Goal: Transaction & Acquisition: Book appointment/travel/reservation

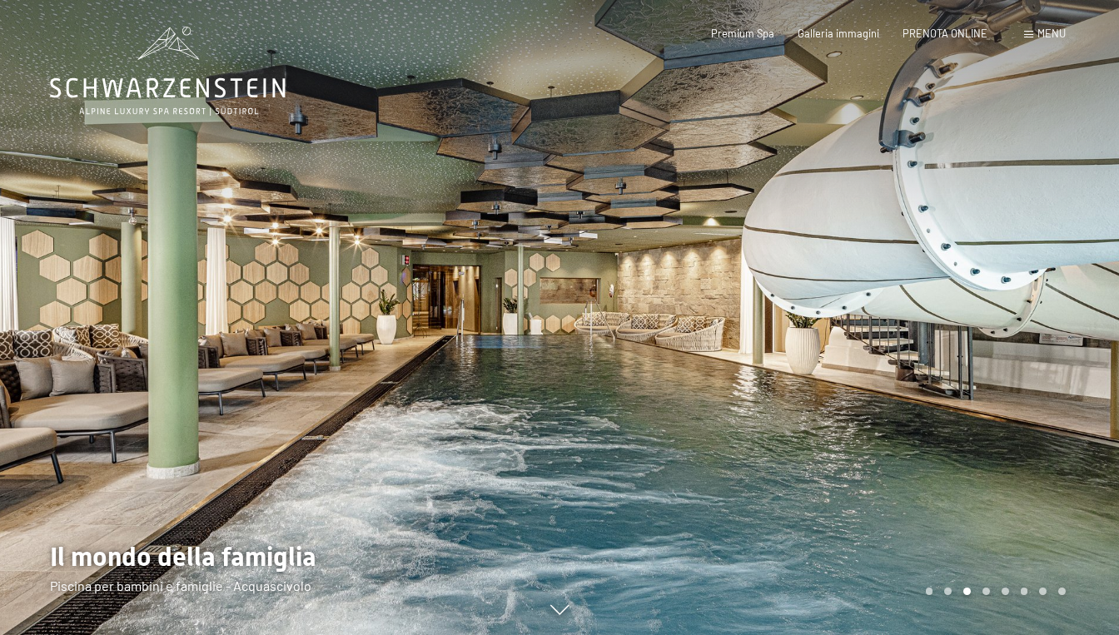
click at [1045, 33] on span "Menu" at bounding box center [1051, 33] width 28 height 13
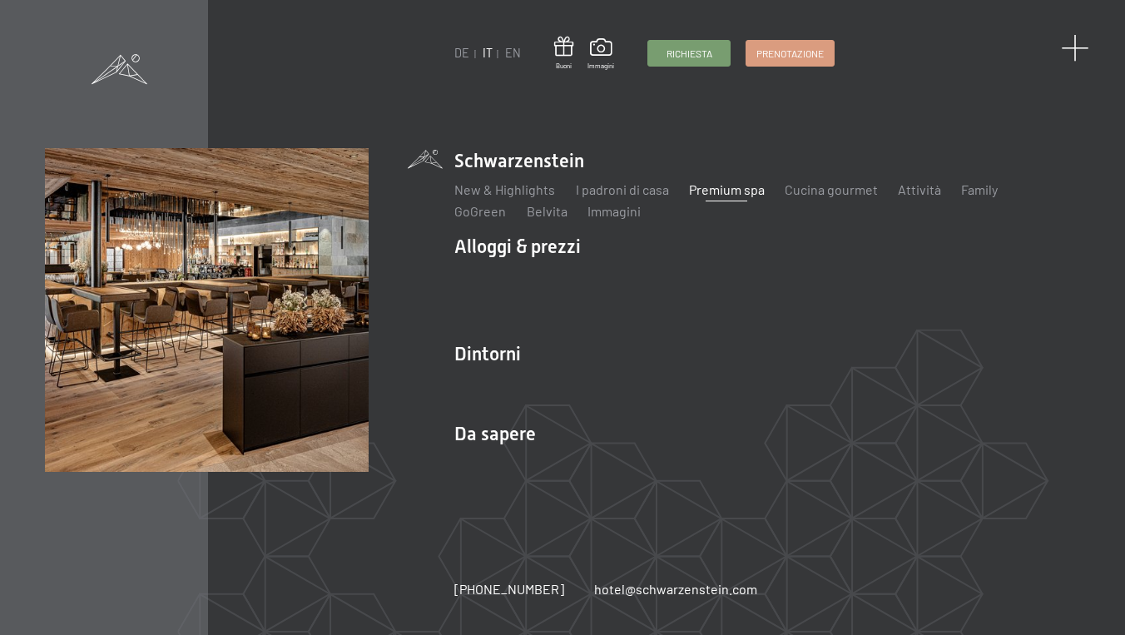
click at [1075, 52] on span at bounding box center [1074, 48] width 27 height 27
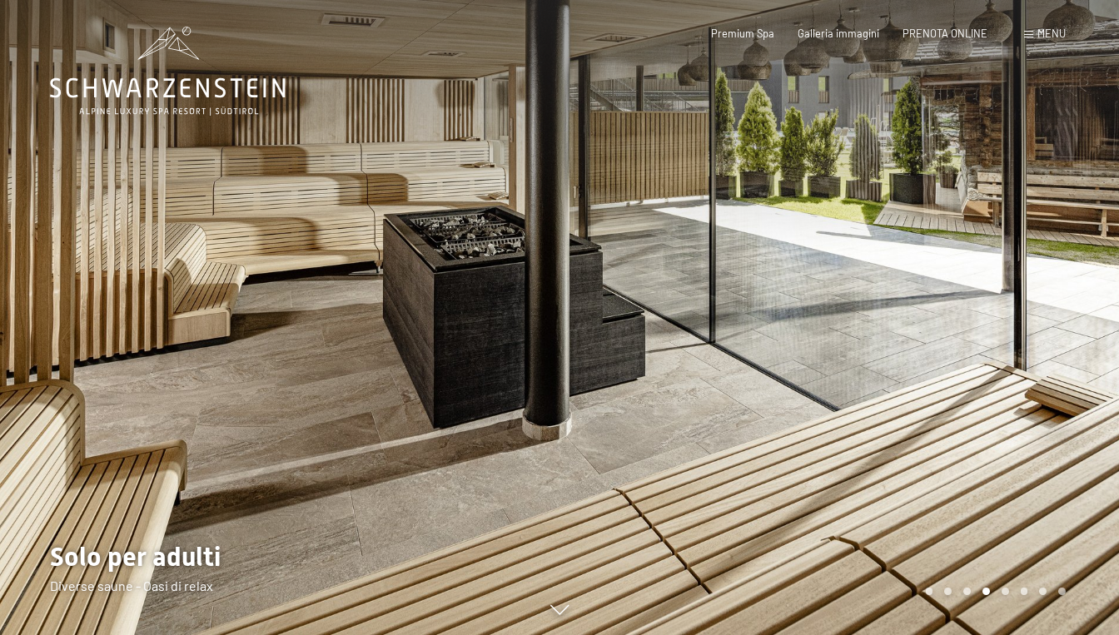
click at [941, 42] on div "Prenotazione Richiesta Premium Spa Galleria immagini PRENOTA ONLINE Menu DE IT …" at bounding box center [864, 34] width 402 height 15
click at [940, 39] on div "Premium Spa Galleria immagini PRENOTA ONLINE" at bounding box center [836, 34] width 347 height 15
click at [933, 32] on span "PRENOTA ONLINE" at bounding box center [944, 30] width 85 height 13
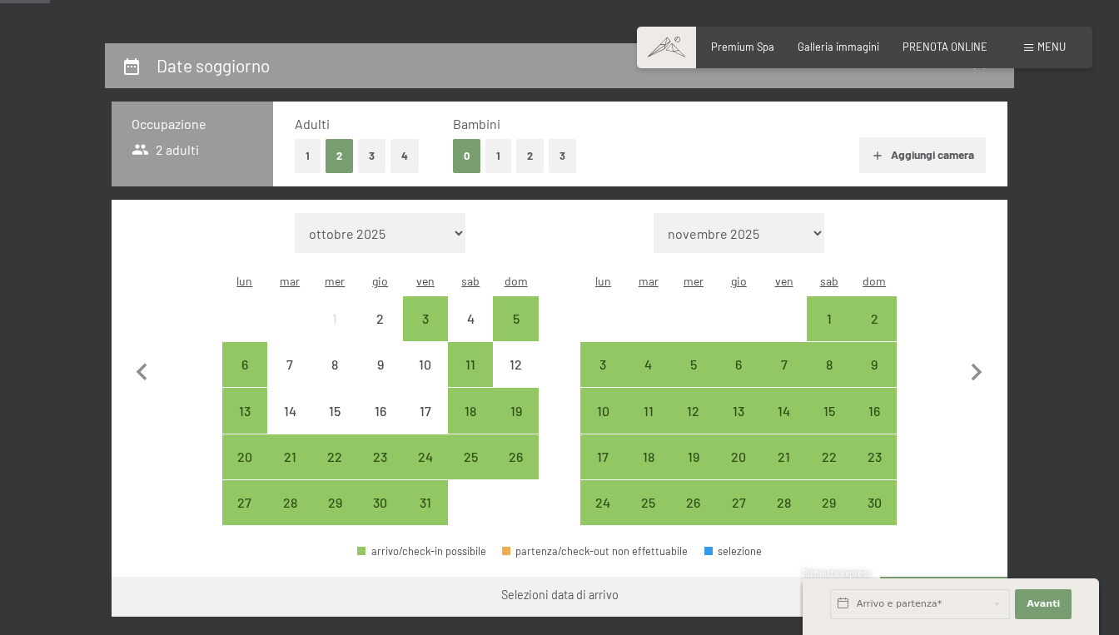
scroll to position [340, 0]
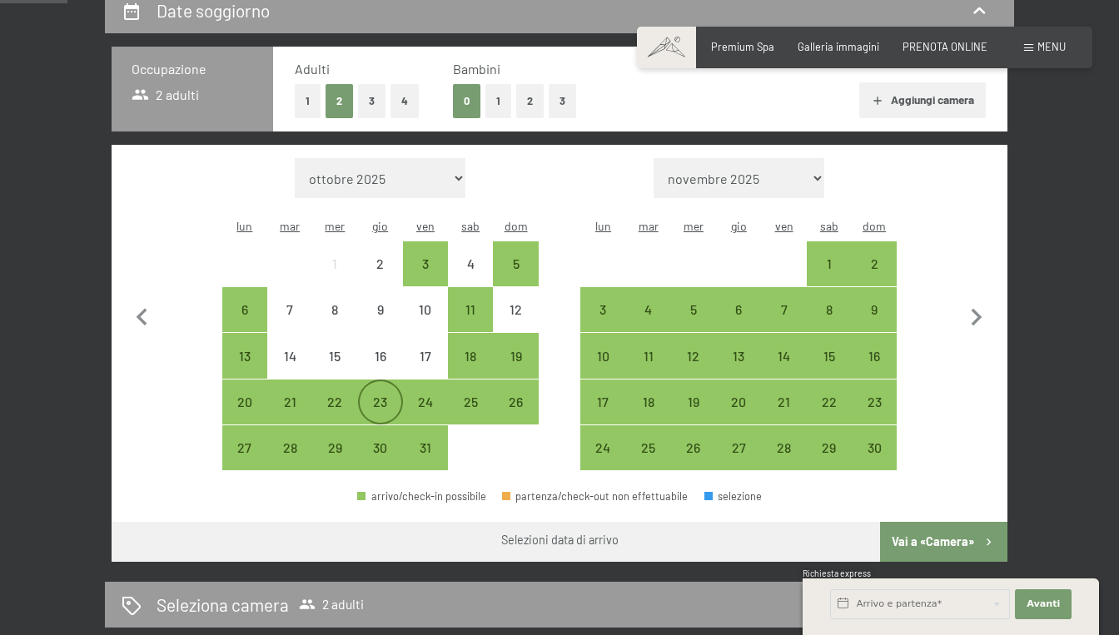
click at [395, 395] on div "23" at bounding box center [381, 416] width 42 height 42
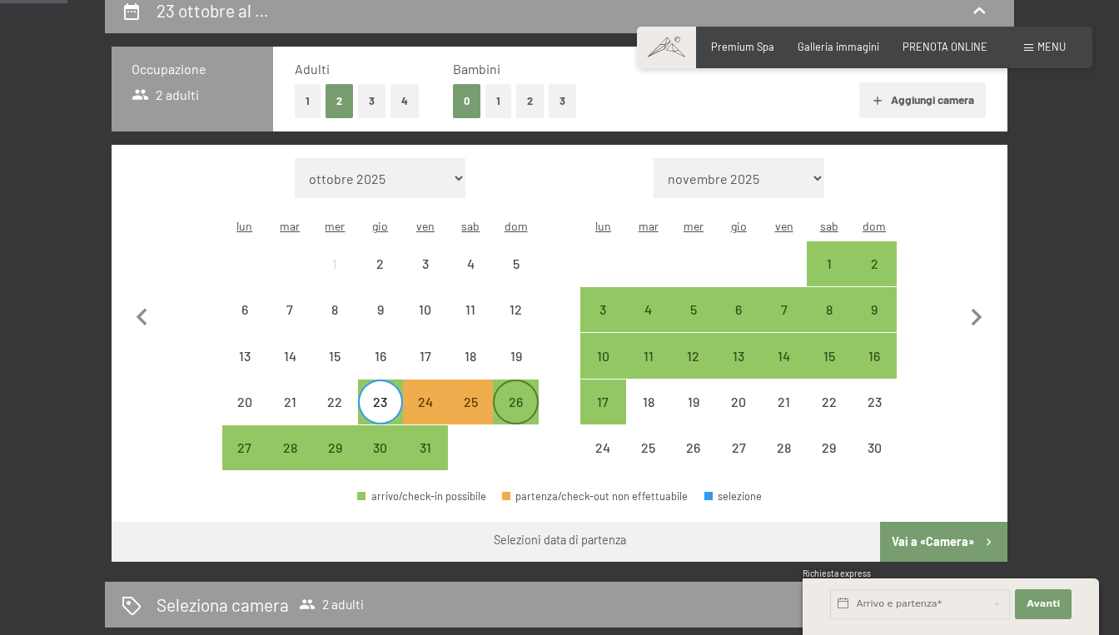
click at [509, 395] on div "26" at bounding box center [515, 416] width 42 height 42
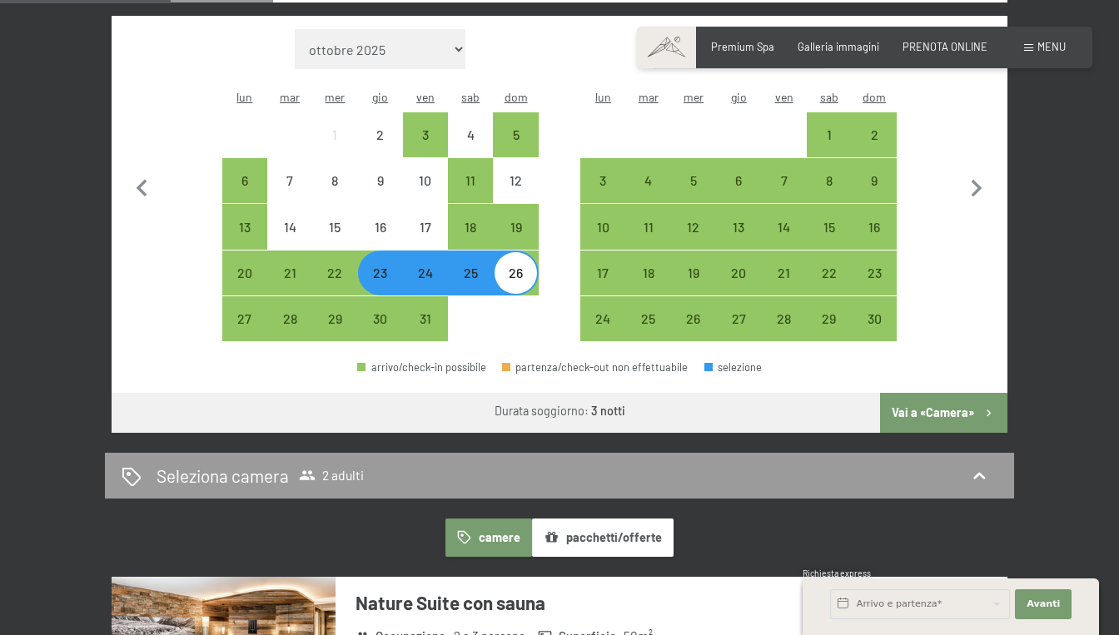
scroll to position [473, 0]
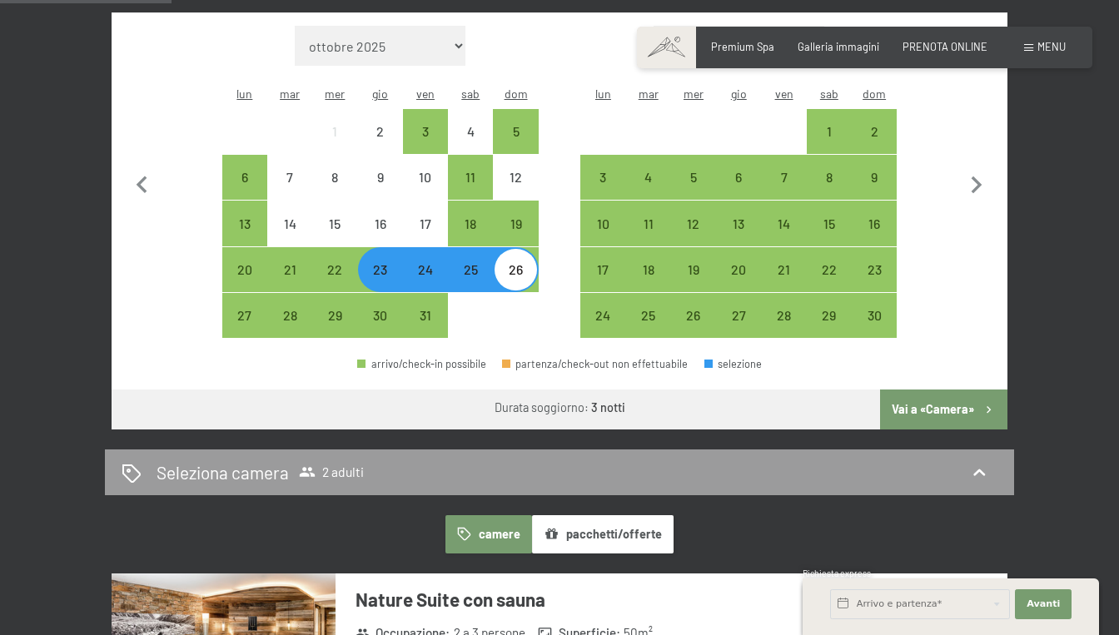
click at [942, 390] on button "Vai a «Camera»" at bounding box center [943, 410] width 127 height 40
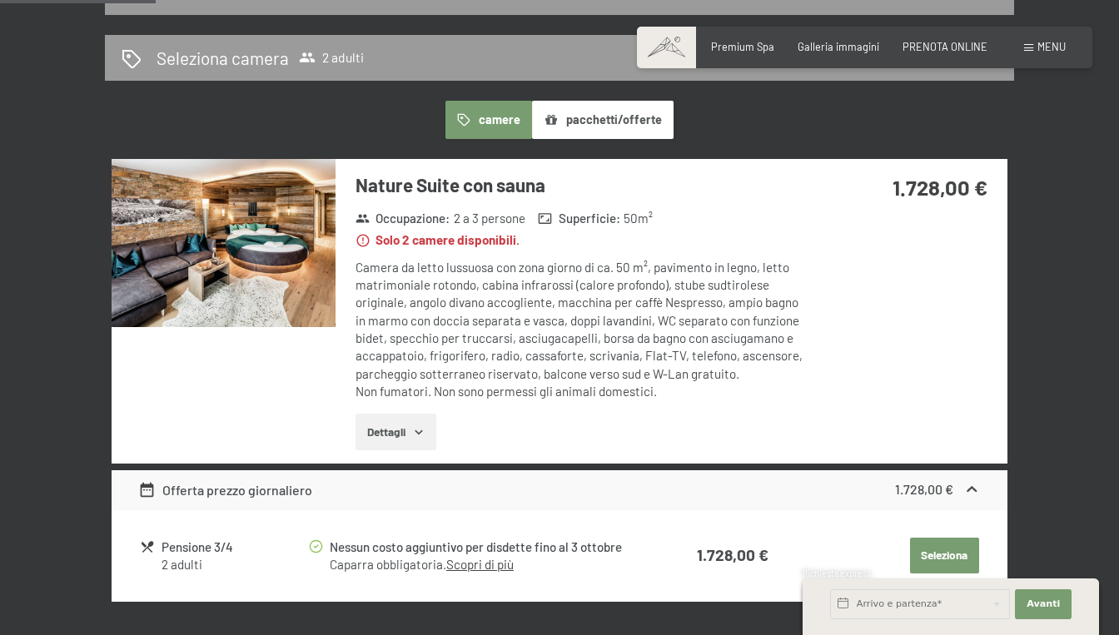
scroll to position [363, 0]
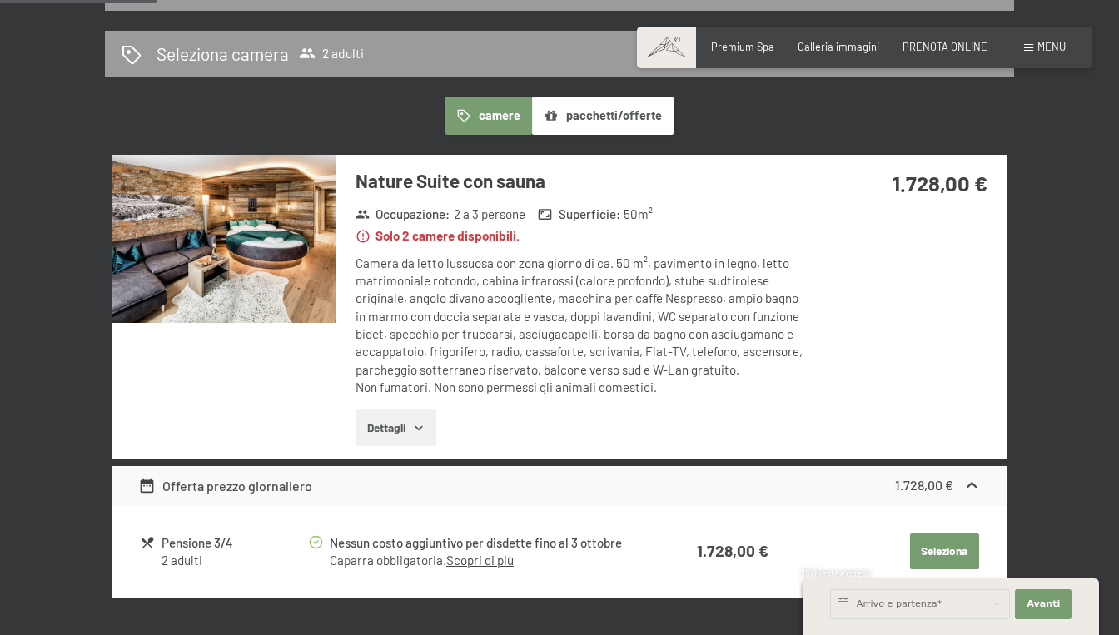
click at [420, 426] on icon "button" at bounding box center [418, 428] width 7 height 4
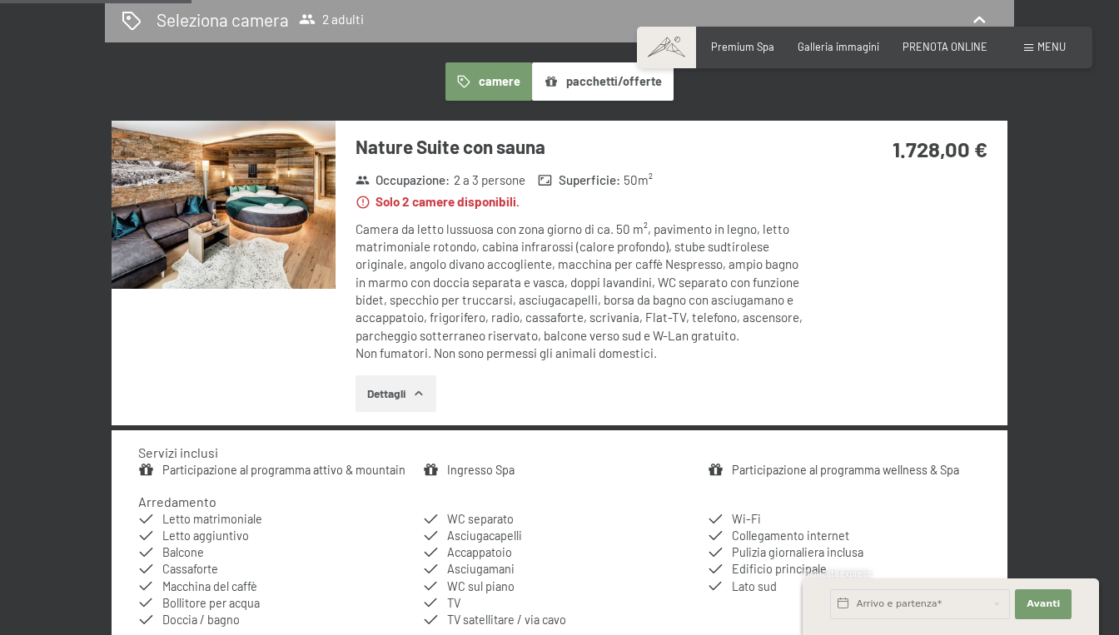
scroll to position [304, 0]
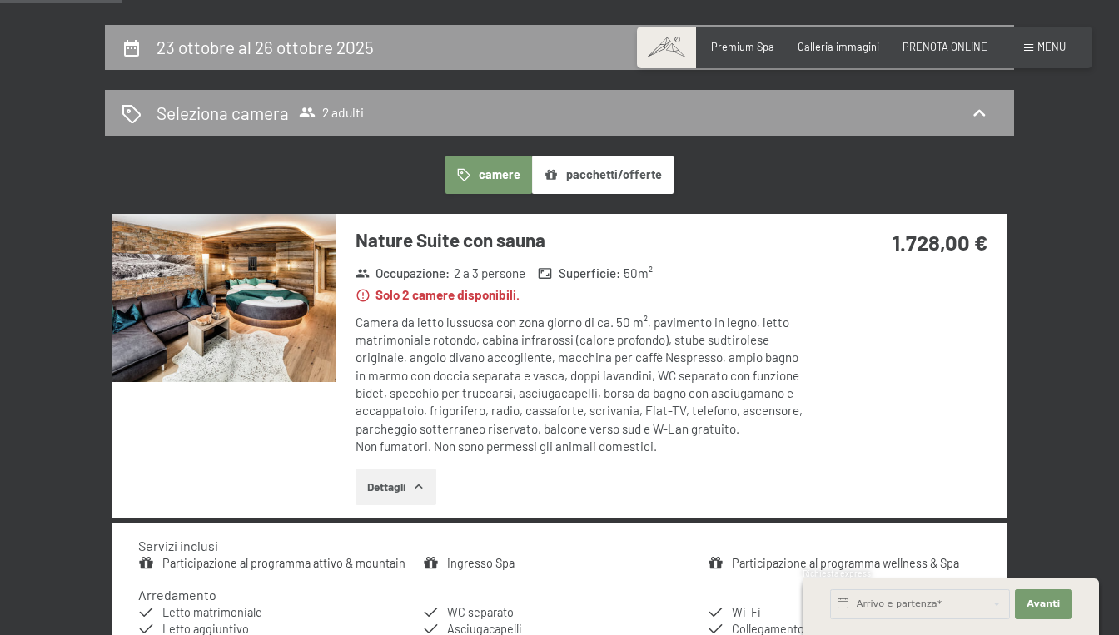
click at [293, 316] on img at bounding box center [224, 298] width 224 height 168
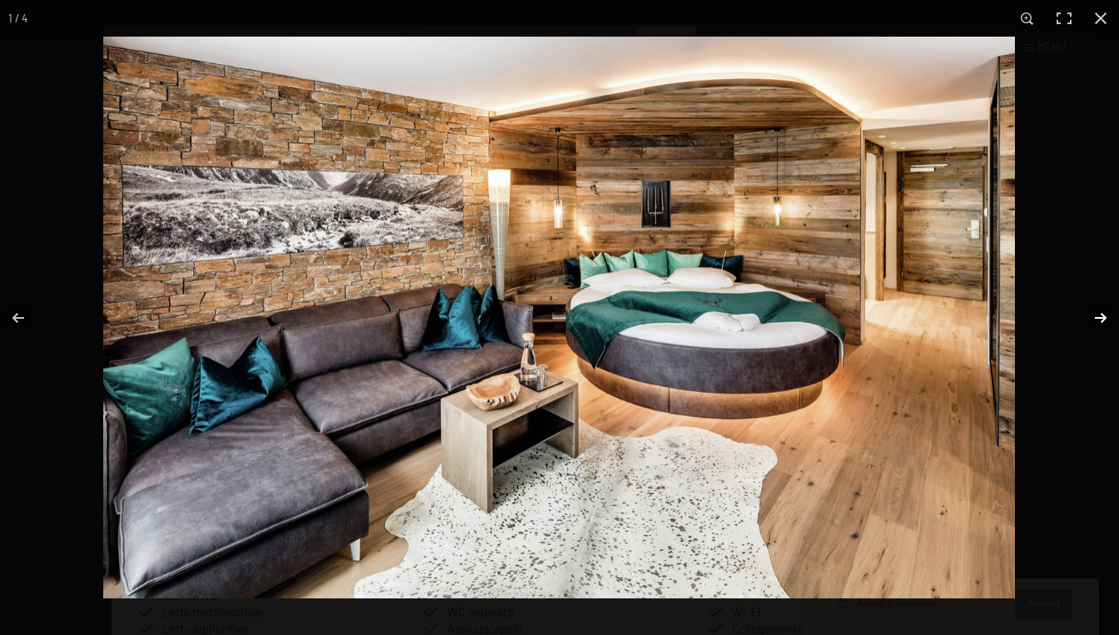
click at [1100, 315] on button "button" at bounding box center [1089, 317] width 58 height 83
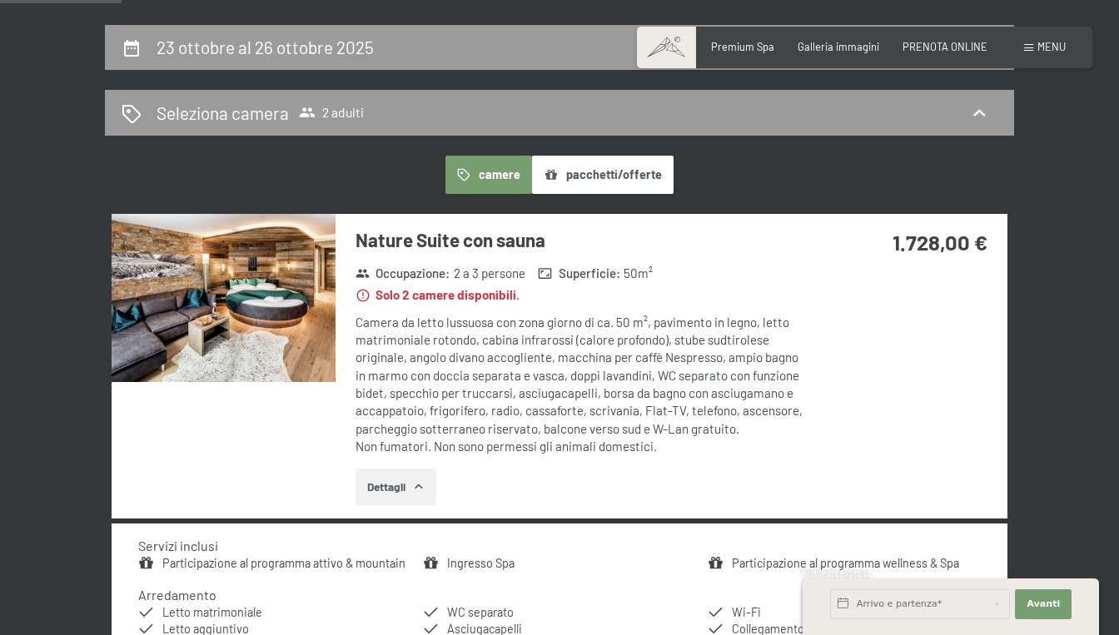
click at [0, 0] on button "button" at bounding box center [0, 0] width 0 height 0
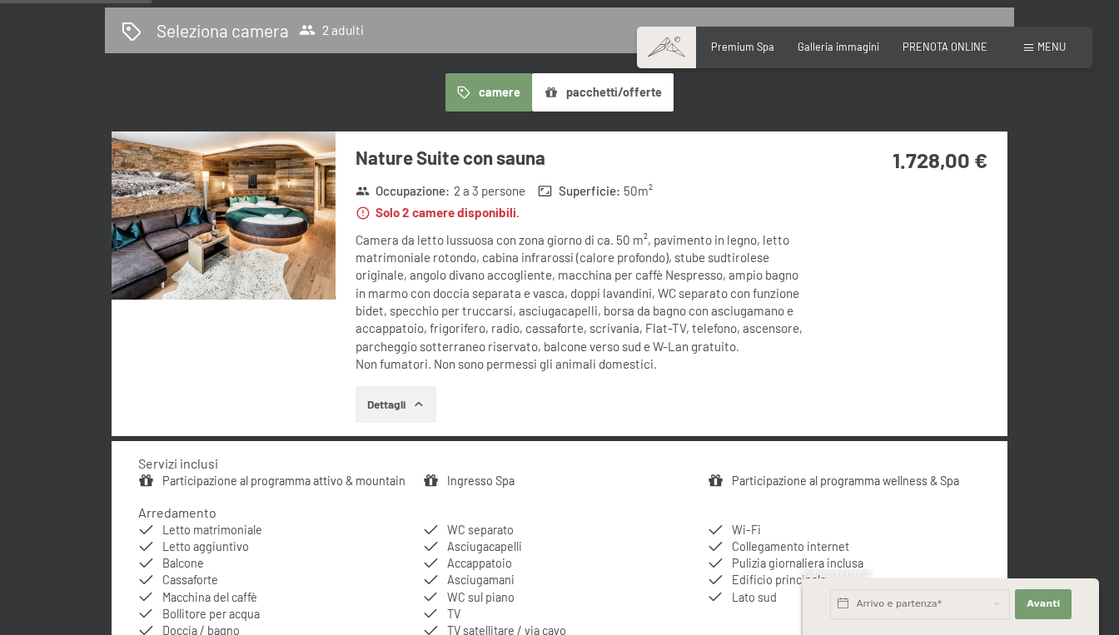
scroll to position [438, 0]
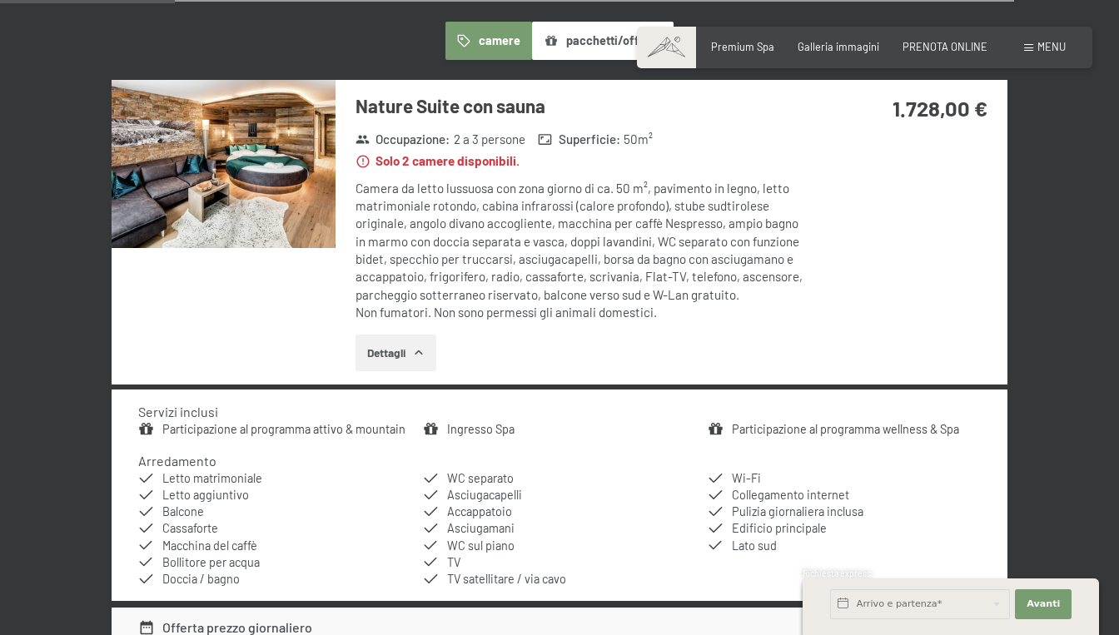
click at [400, 354] on button "Dettagli" at bounding box center [395, 353] width 81 height 37
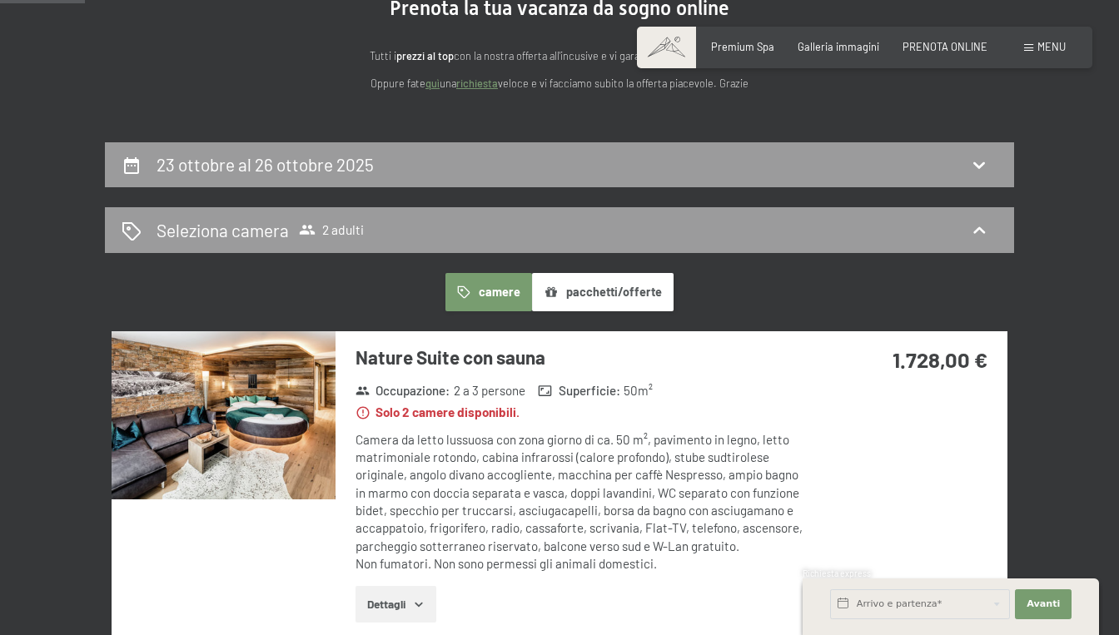
scroll to position [164, 0]
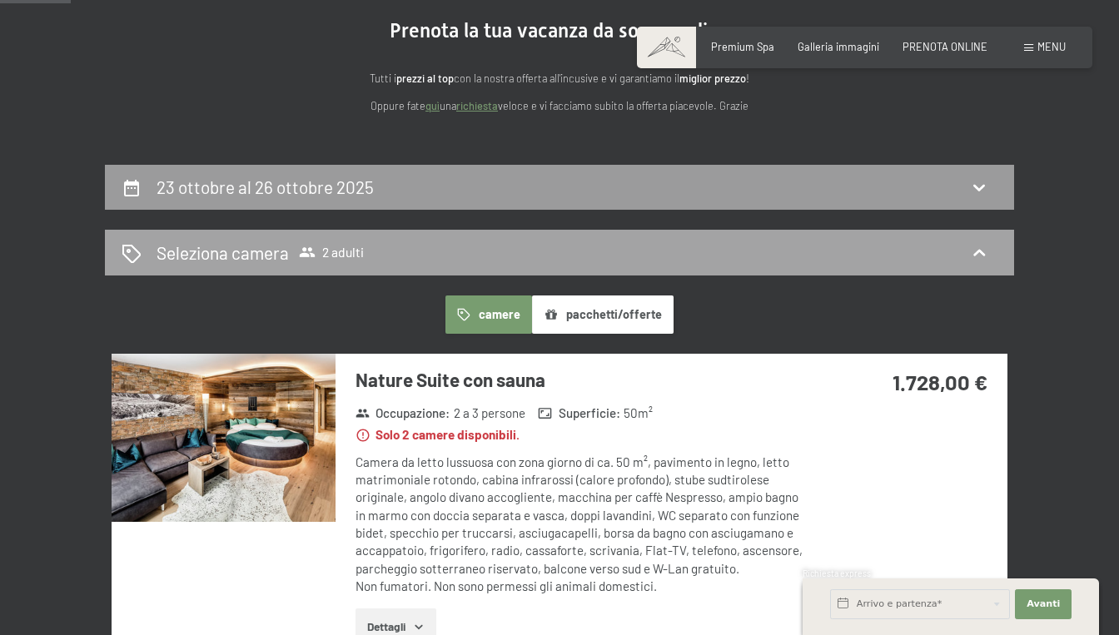
click at [527, 263] on div "Seleziona camera 2 adulti" at bounding box center [560, 253] width 876 height 24
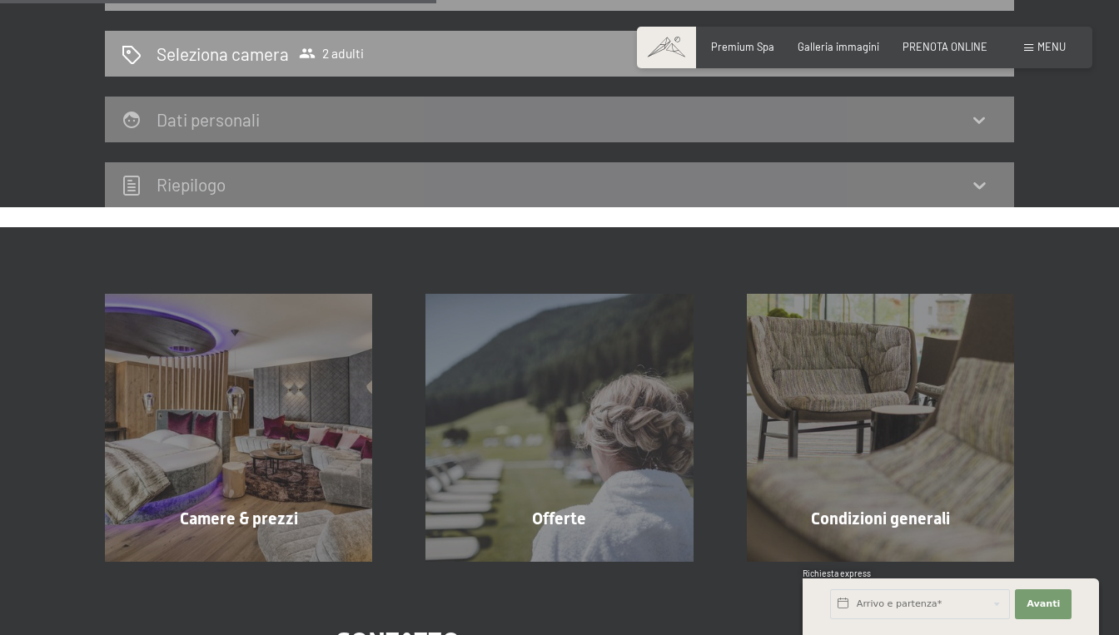
scroll to position [370, 0]
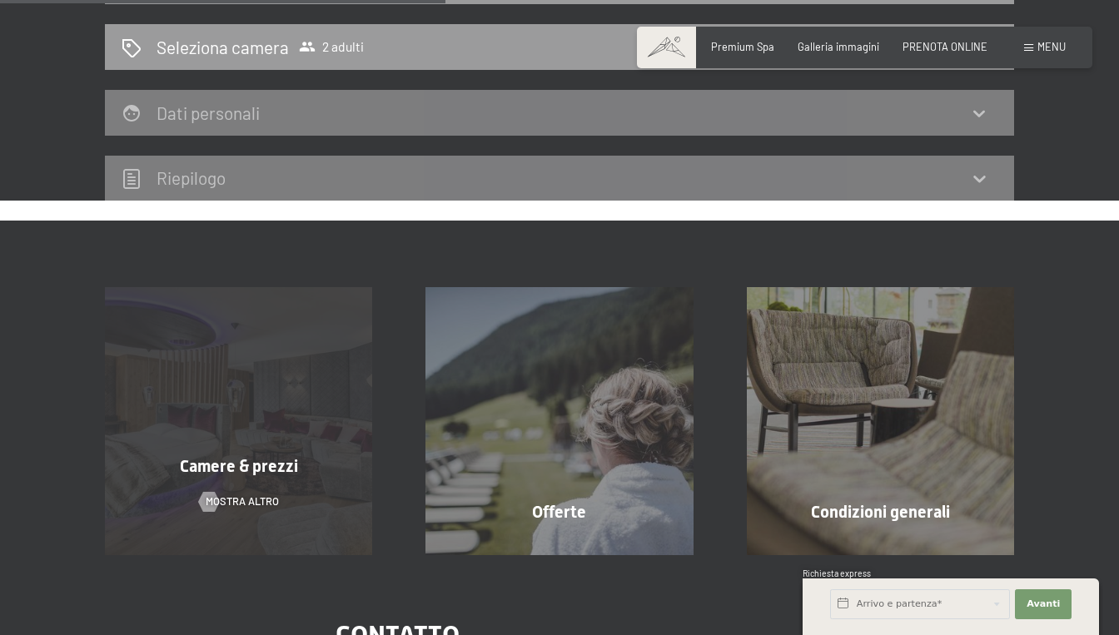
click at [176, 467] on div "Camere & prezzi" at bounding box center [238, 465] width 320 height 23
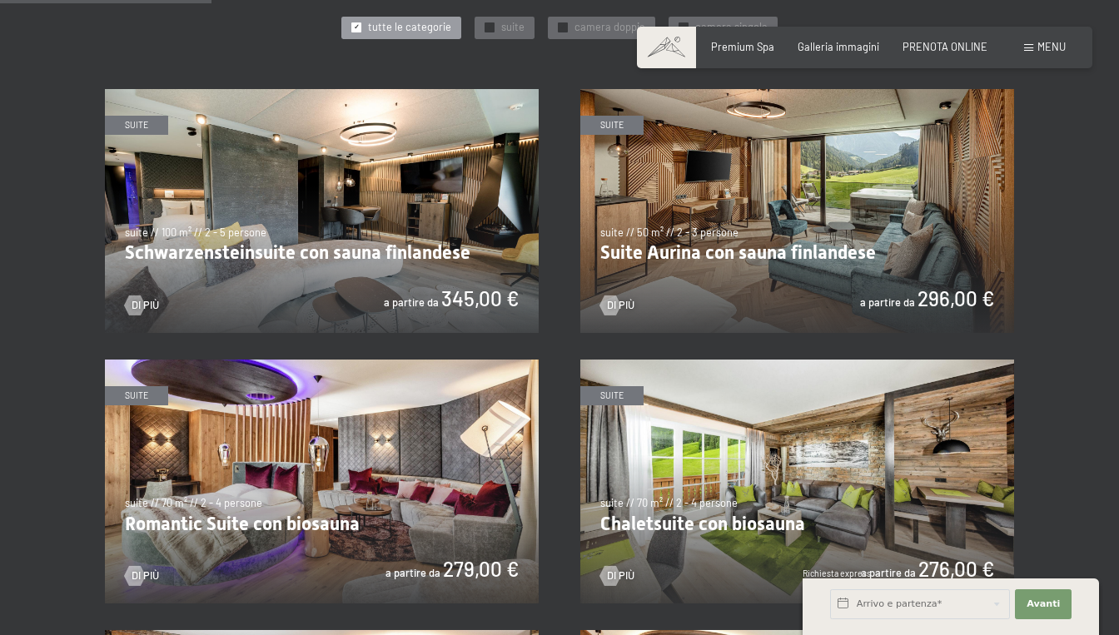
scroll to position [787, 0]
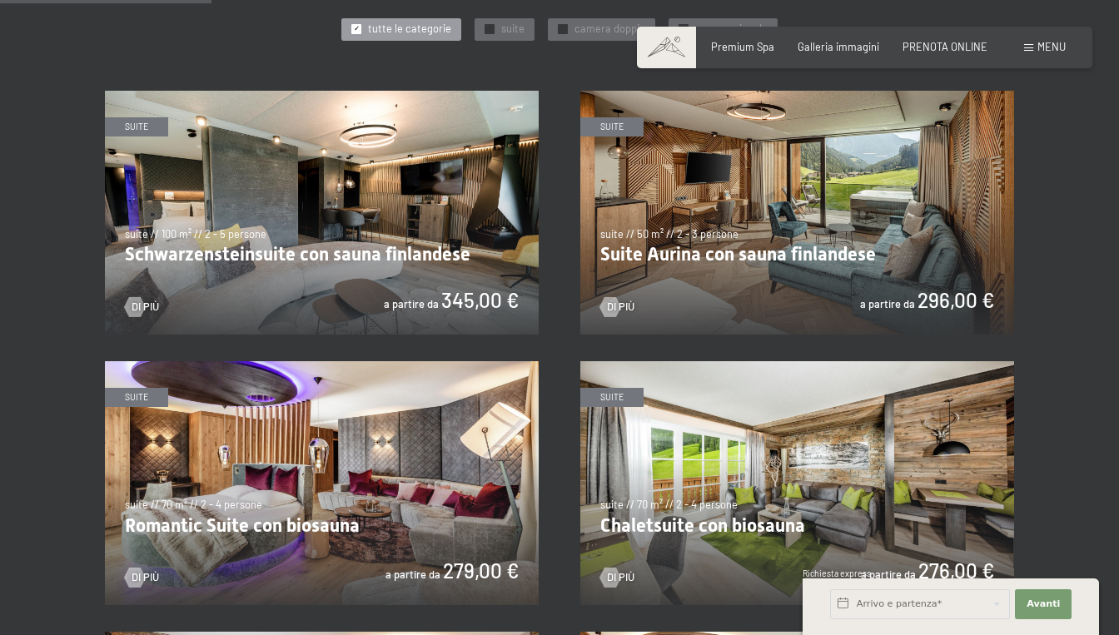
click at [786, 219] on img at bounding box center [797, 213] width 434 height 244
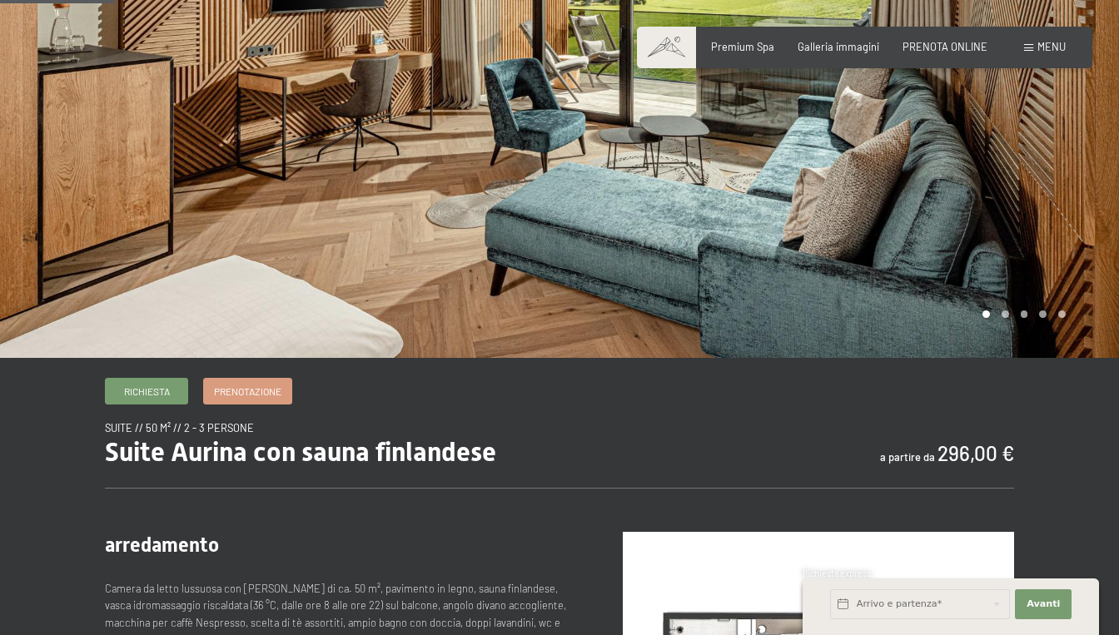
scroll to position [188, 0]
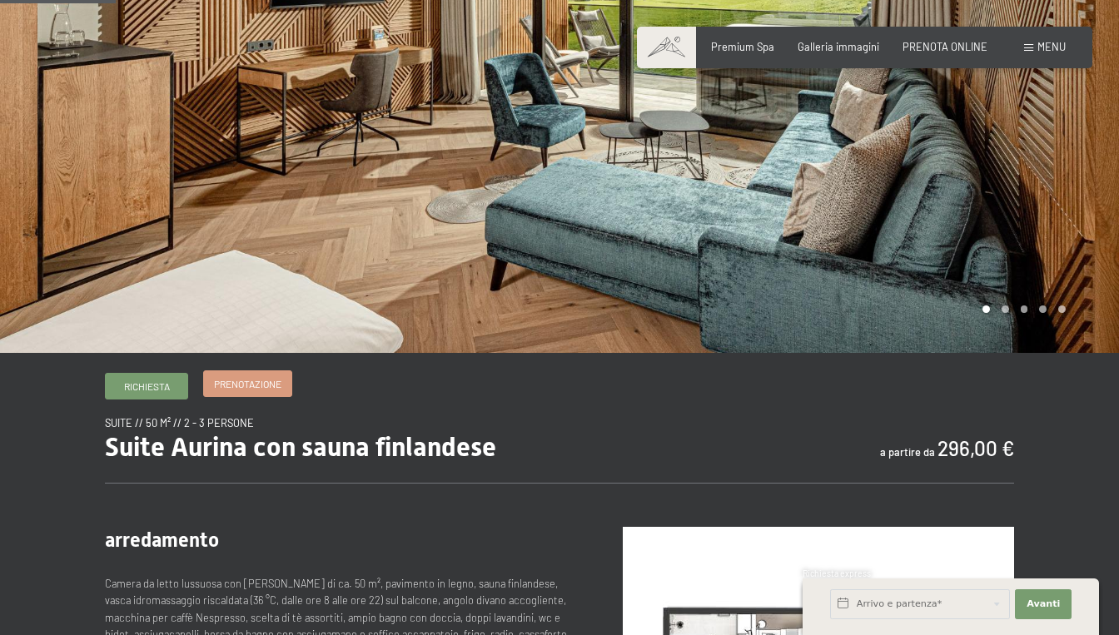
click at [246, 383] on span "Prenotazione" at bounding box center [247, 384] width 67 height 14
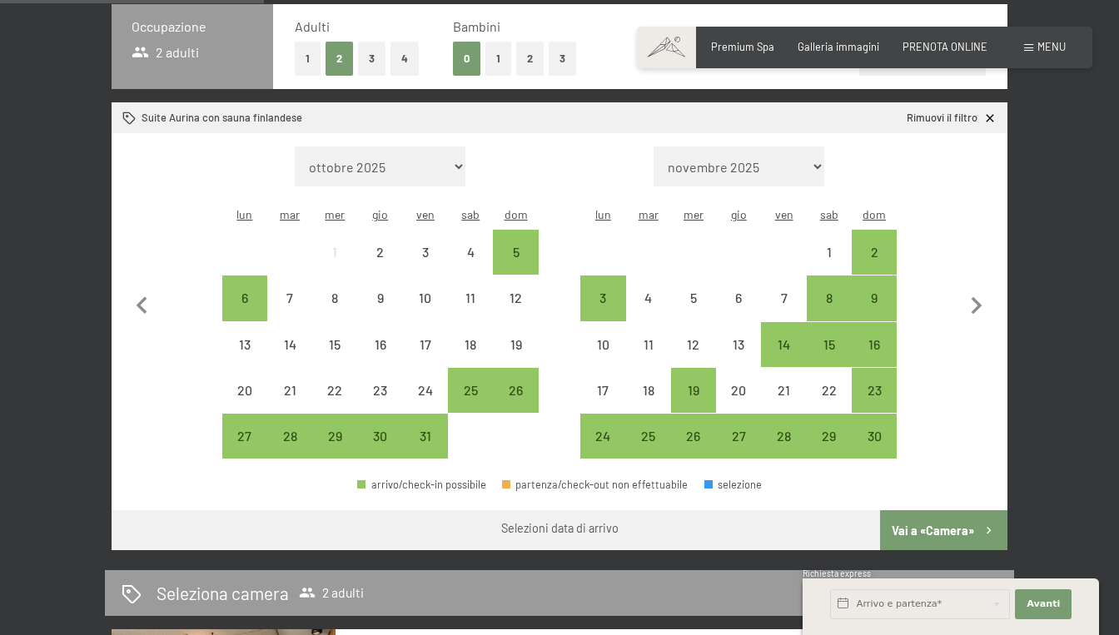
scroll to position [423, 0]
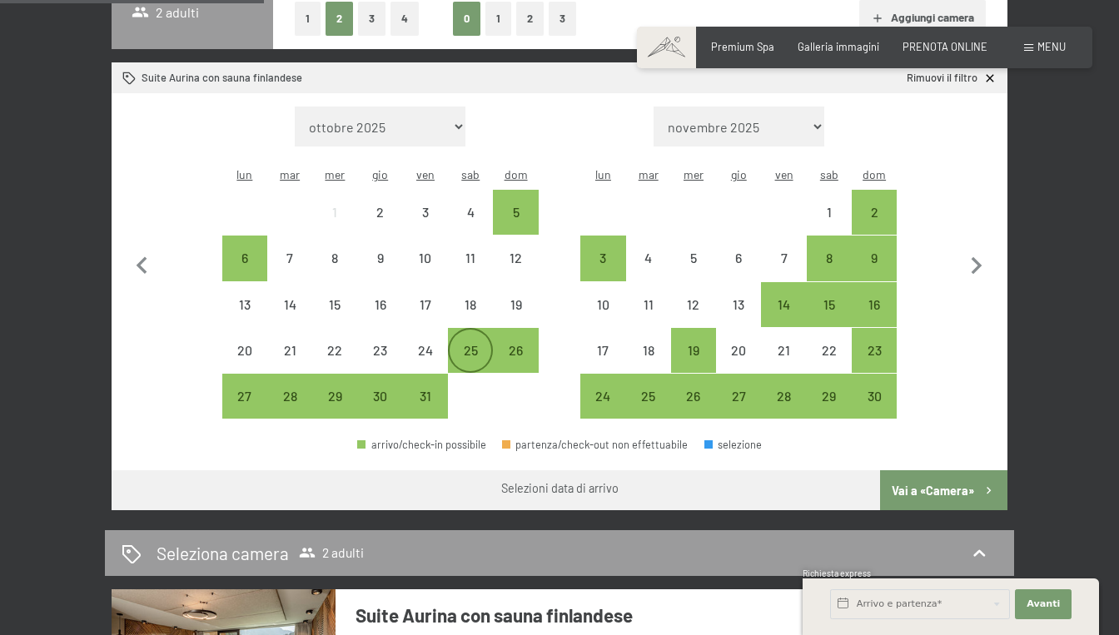
click at [479, 344] on div "25" at bounding box center [470, 365] width 42 height 42
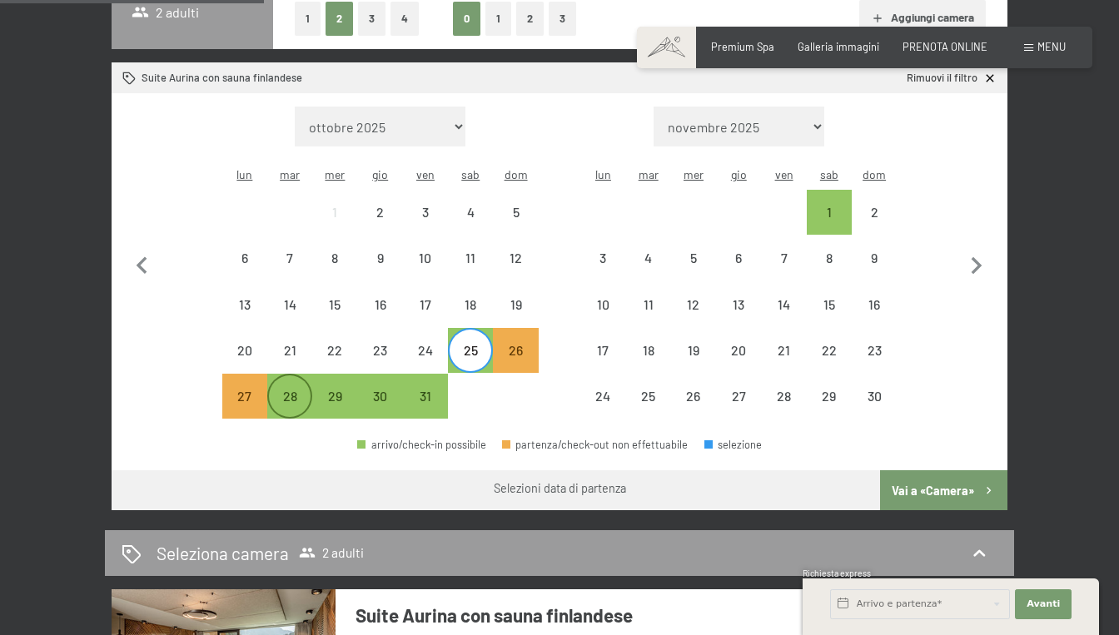
click at [286, 390] on div "28" at bounding box center [290, 411] width 42 height 42
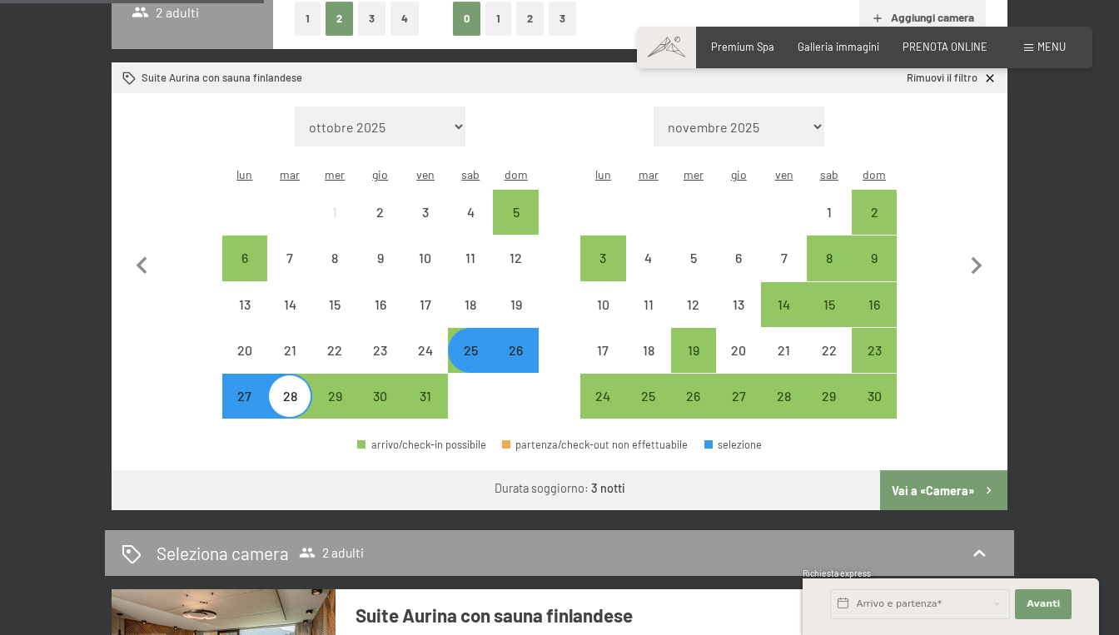
click at [955, 470] on button "Vai a «Camera»" at bounding box center [943, 490] width 127 height 40
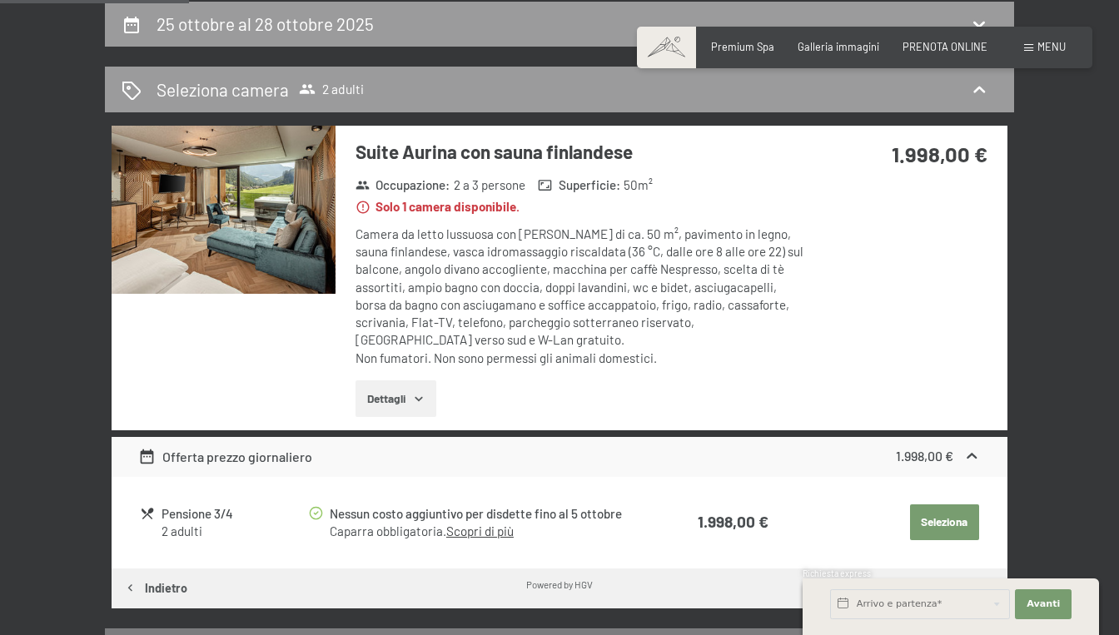
click at [281, 232] on img at bounding box center [224, 210] width 224 height 168
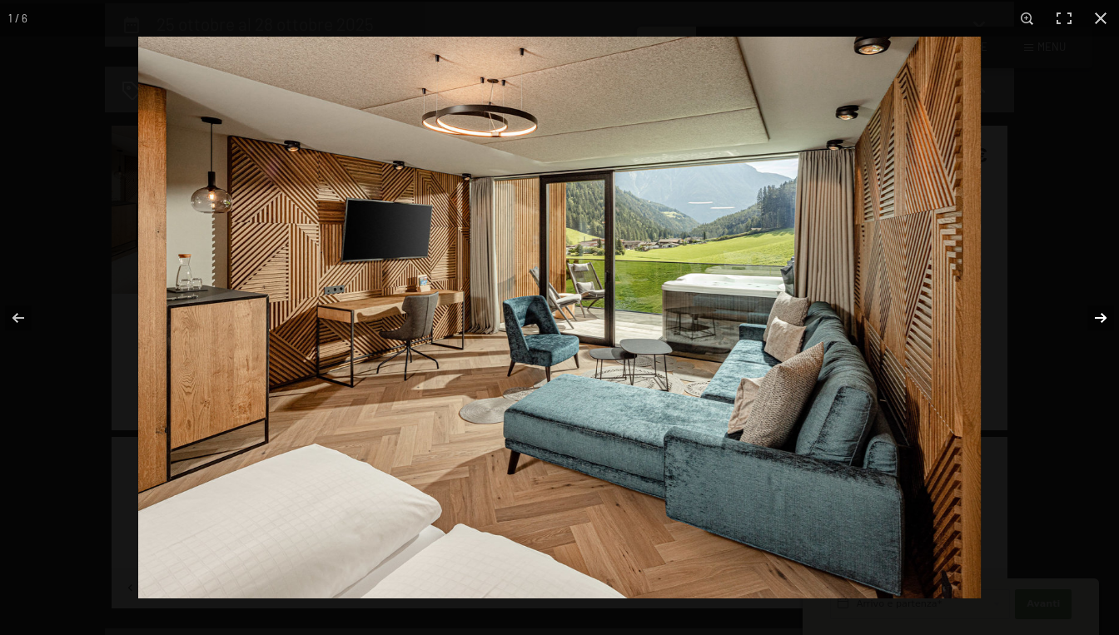
click at [1100, 316] on button "button" at bounding box center [1089, 317] width 58 height 83
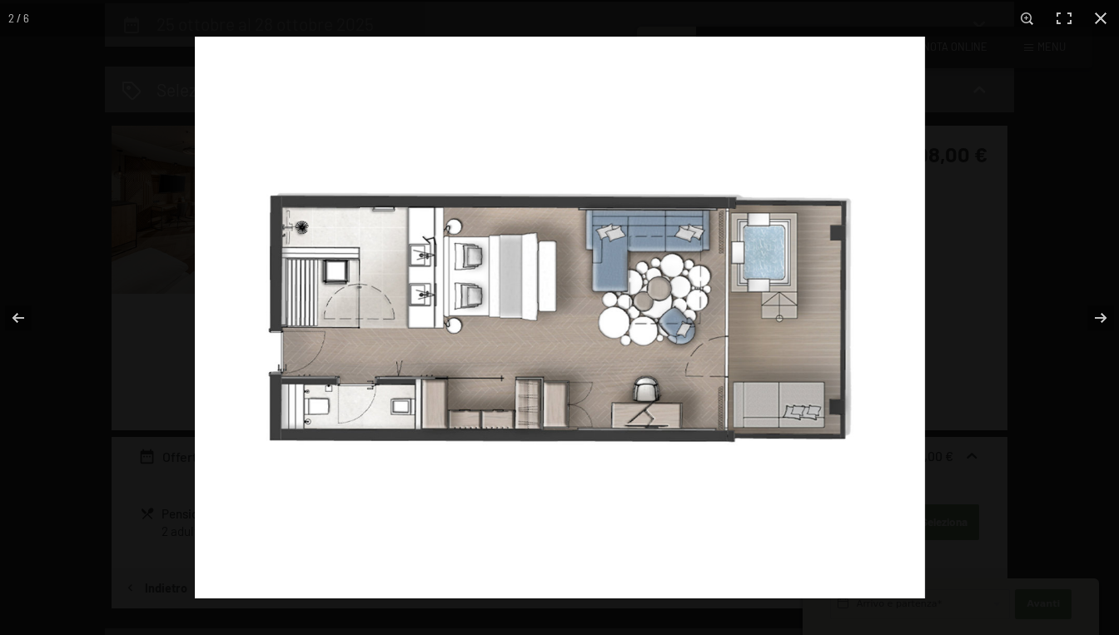
click at [505, 309] on img at bounding box center [560, 318] width 730 height 562
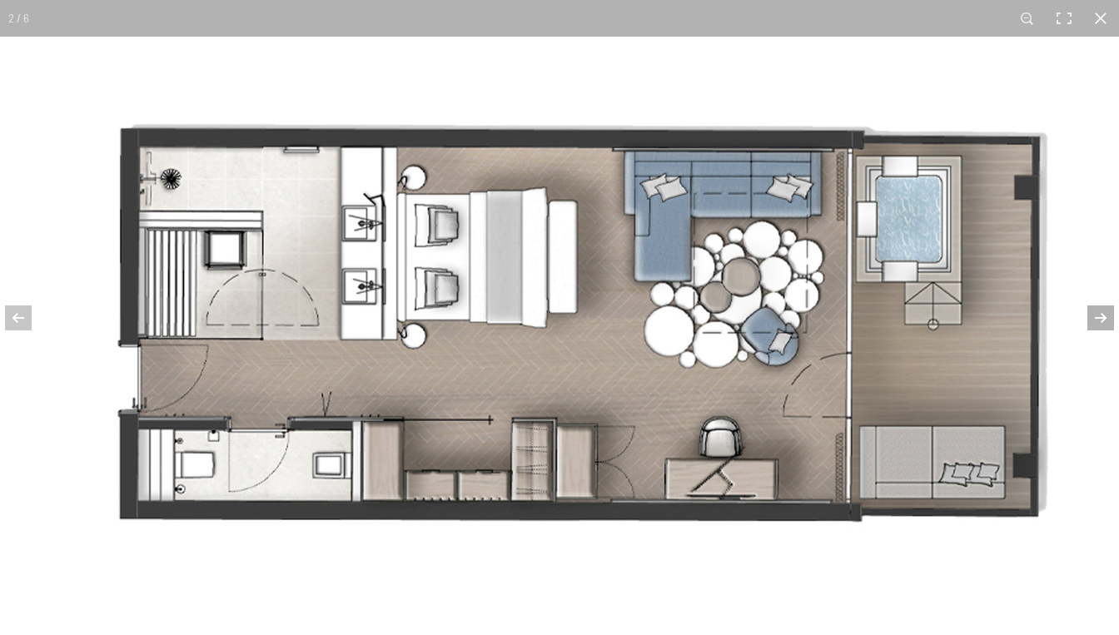
click at [1099, 310] on button "button" at bounding box center [1089, 317] width 58 height 83
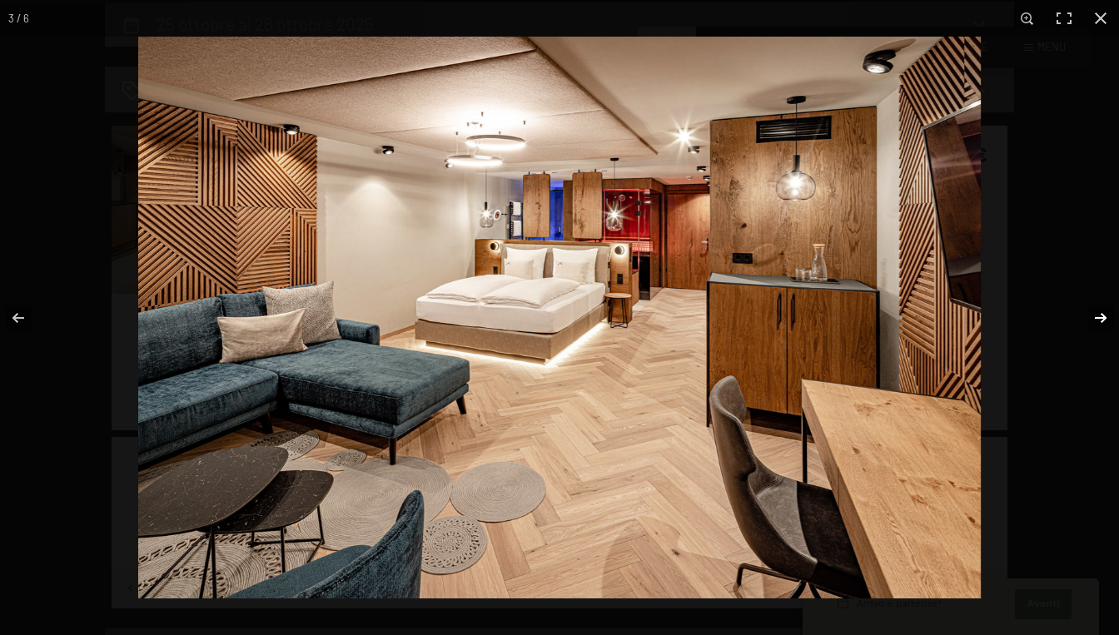
click at [1099, 310] on button "button" at bounding box center [1089, 317] width 58 height 83
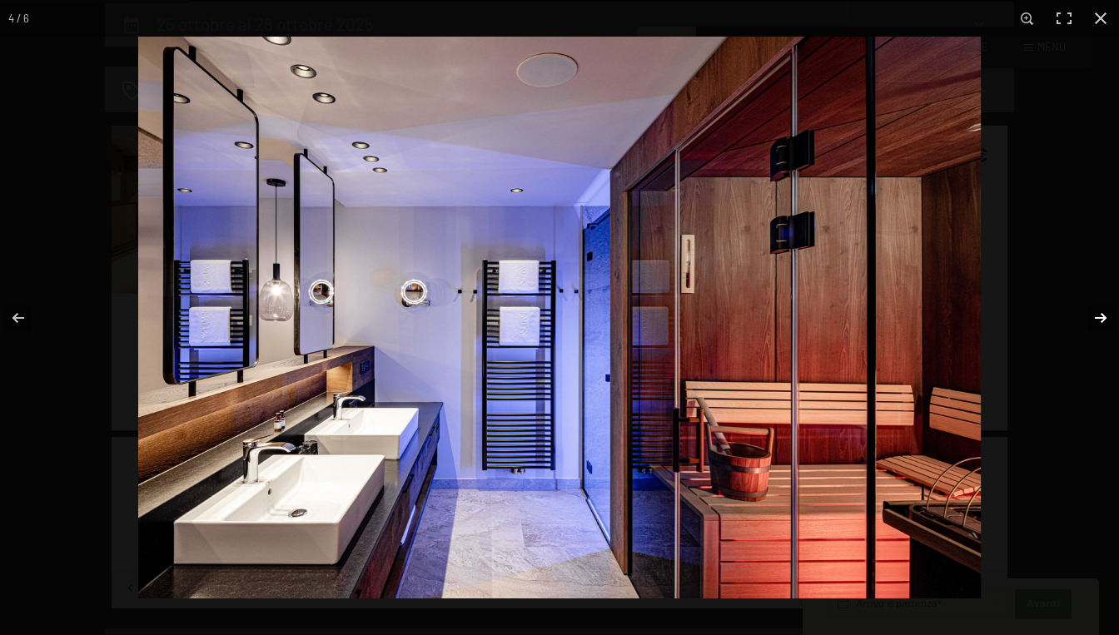
click at [1099, 310] on button "button" at bounding box center [1089, 317] width 58 height 83
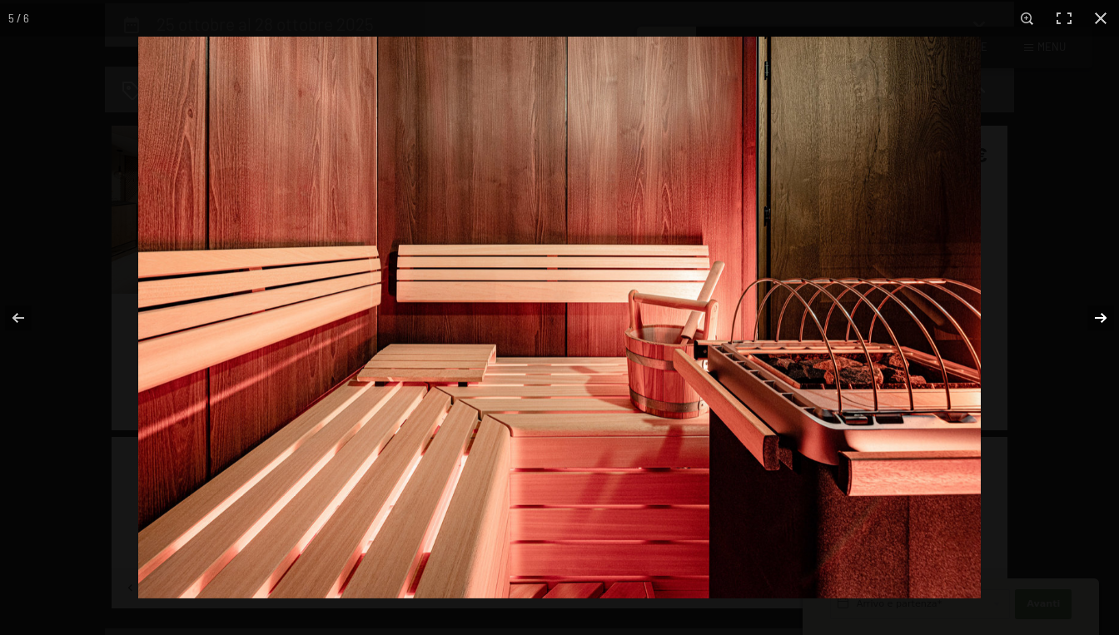
click at [1099, 310] on button "button" at bounding box center [1089, 317] width 58 height 83
